Goal: Check status: Check status

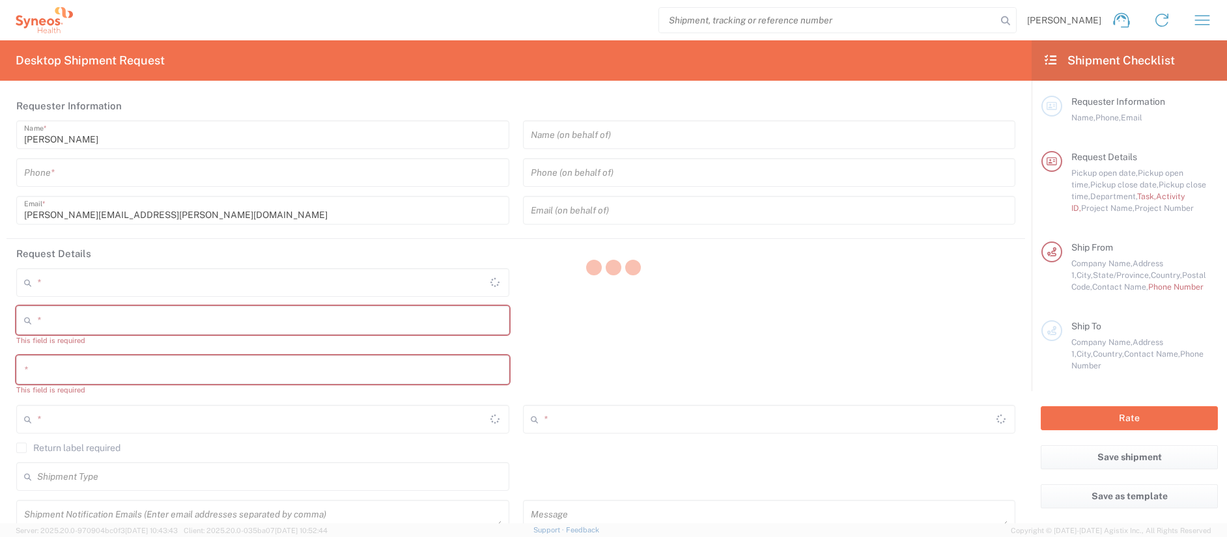
type input "[US_STATE]"
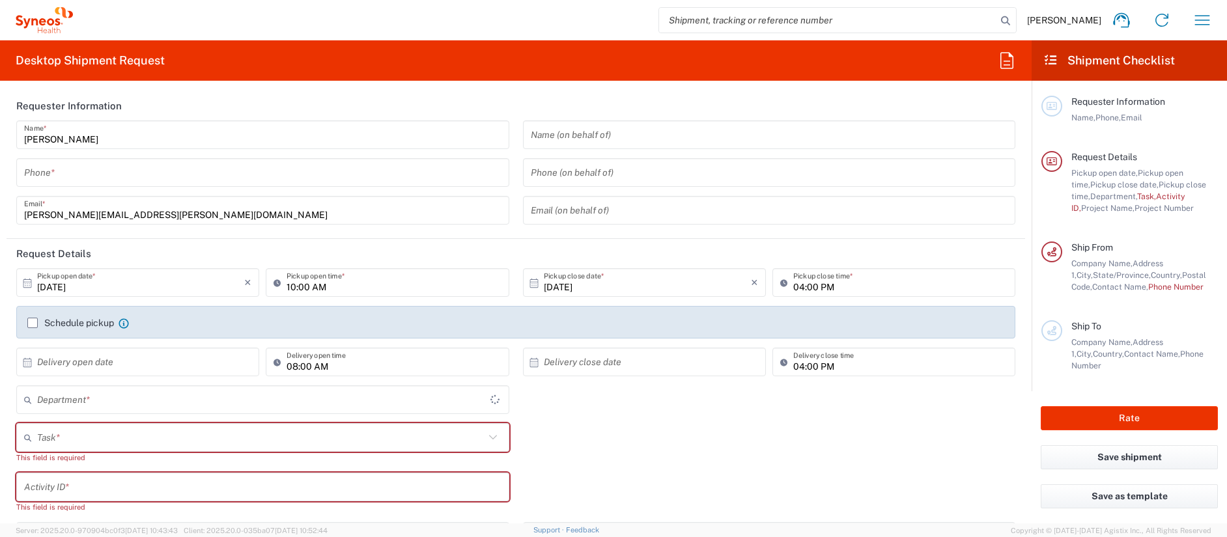
type input "[GEOGRAPHIC_DATA]"
type input "4510"
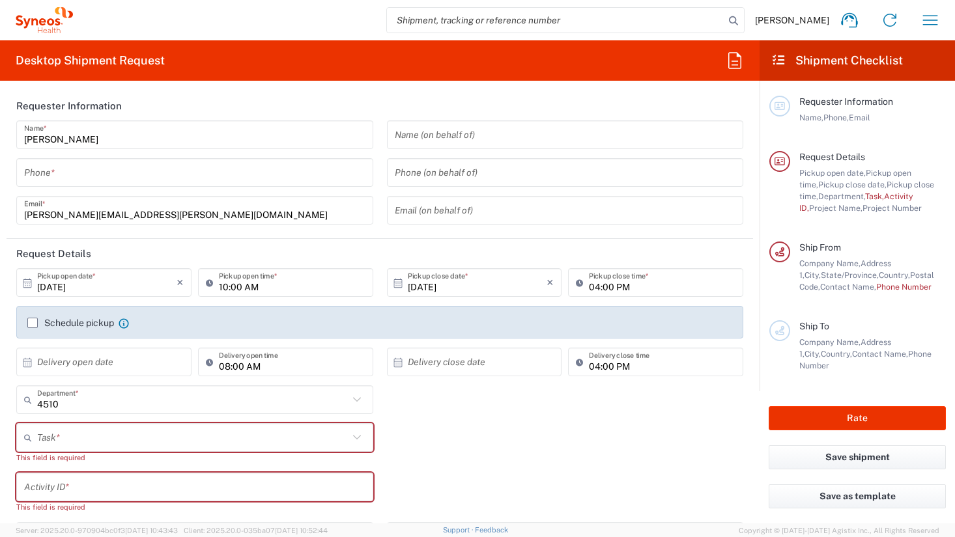
type input "Syneos Health, LLC-[GEOGRAPHIC_DATA] [GEOGRAPHIC_DATA] [GEOGRAPHIC_DATA]"
click at [923, 21] on icon "button" at bounding box center [929, 20] width 21 height 21
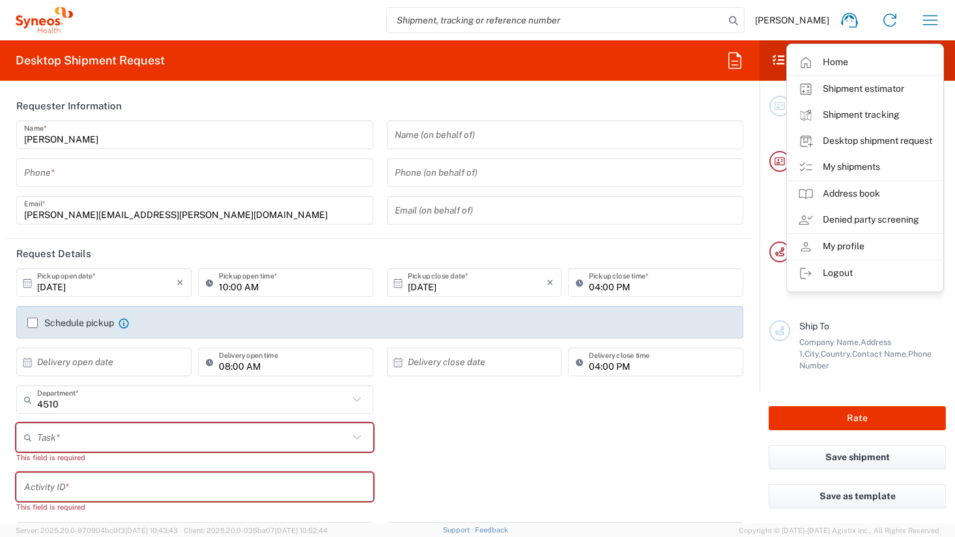
click at [865, 168] on link "My shipments" at bounding box center [864, 167] width 155 height 26
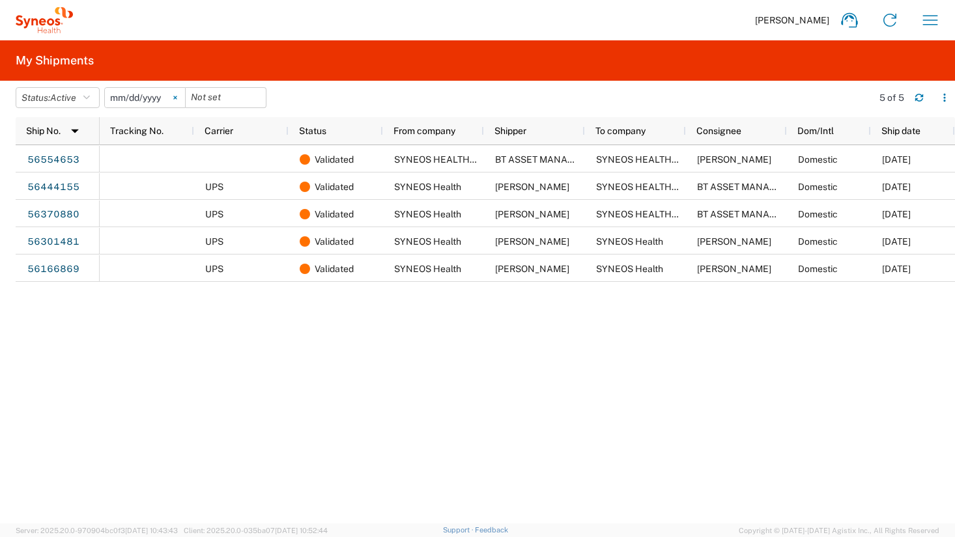
click at [176, 97] on icon at bounding box center [174, 97] width 3 height 3
click at [90, 99] on icon "button" at bounding box center [86, 97] width 7 height 9
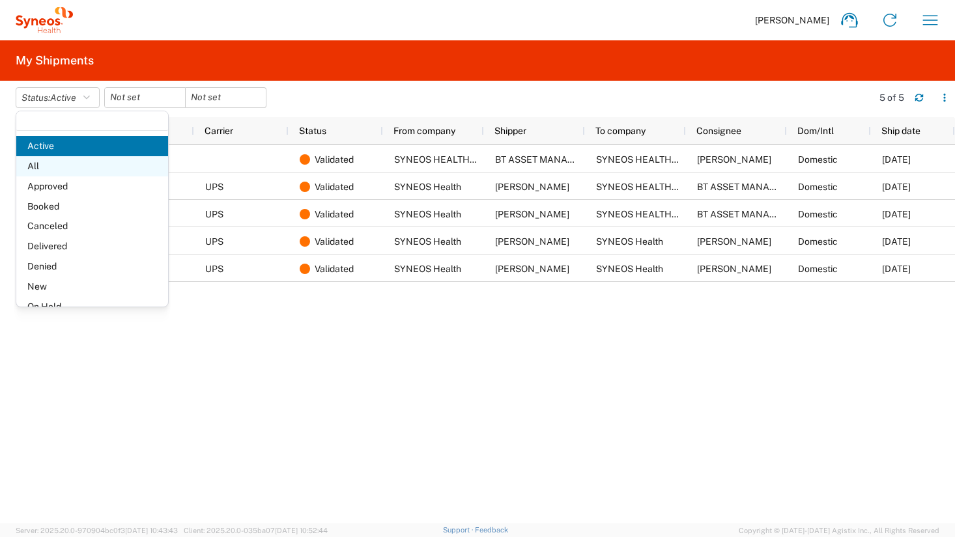
click at [70, 166] on span "All" at bounding box center [92, 166] width 152 height 20
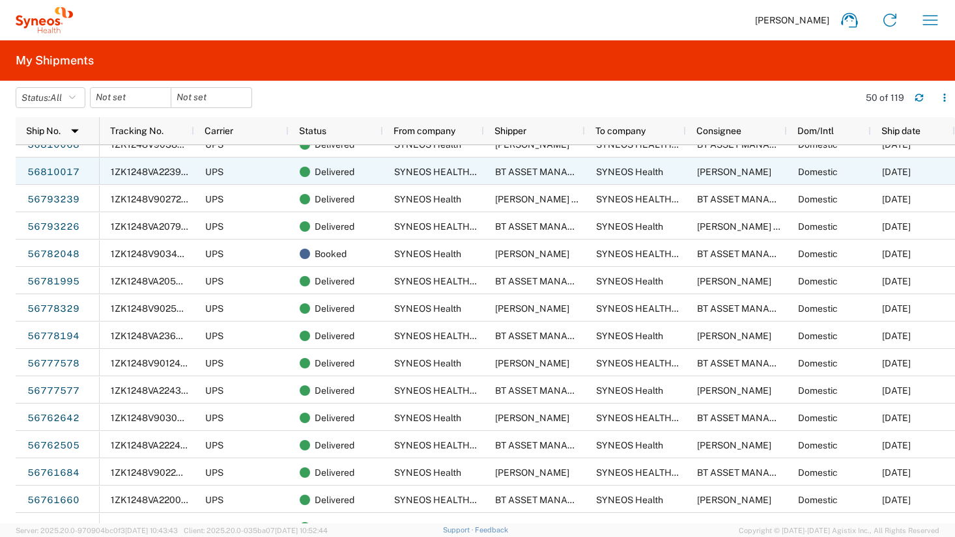
scroll to position [651, 0]
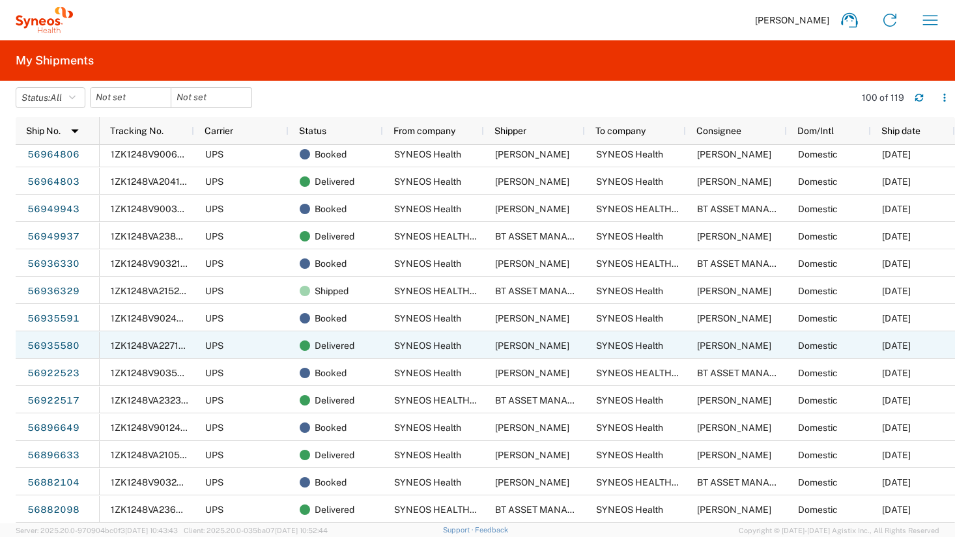
scroll to position [170, 0]
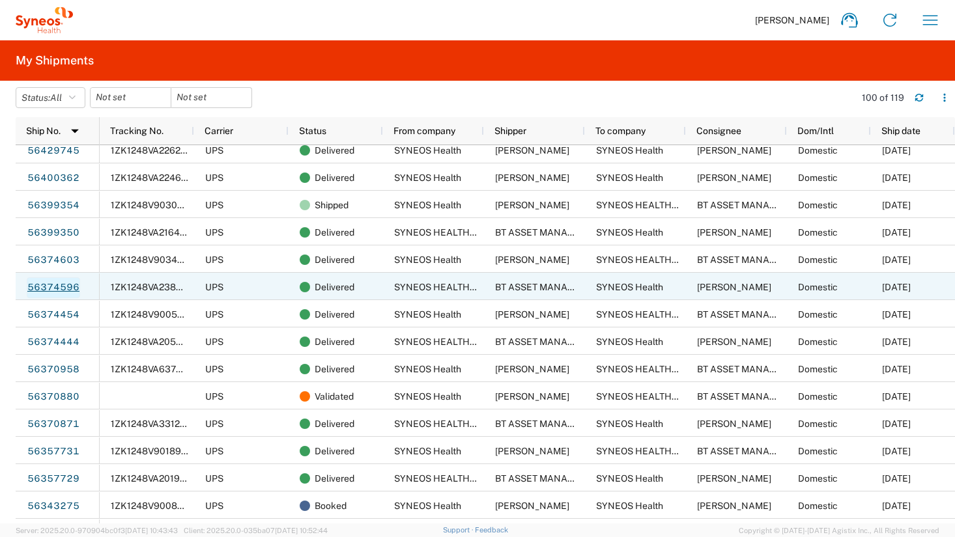
click at [44, 284] on link "56374596" at bounding box center [53, 287] width 53 height 21
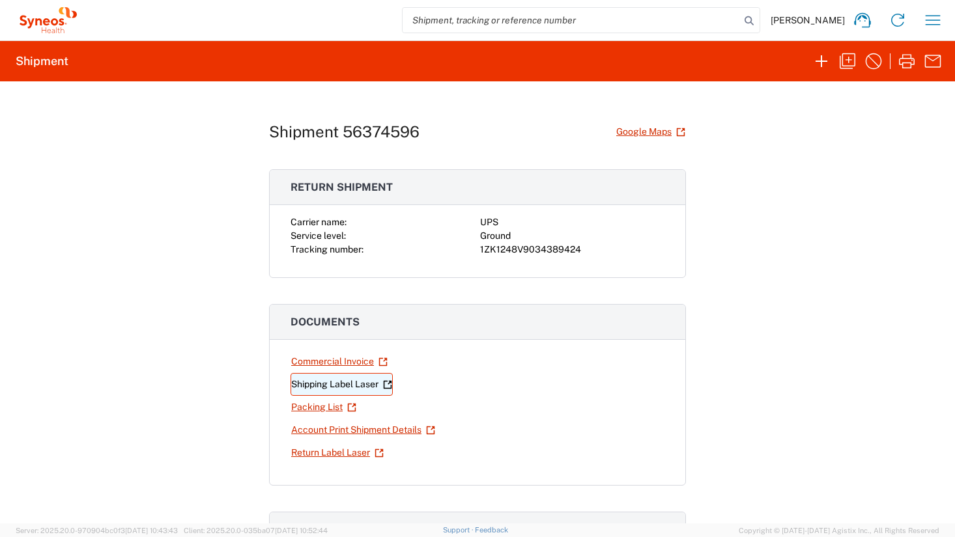
click at [335, 385] on link "Shipping Label Laser" at bounding box center [341, 384] width 102 height 23
